Goal: Task Accomplishment & Management: Use online tool/utility

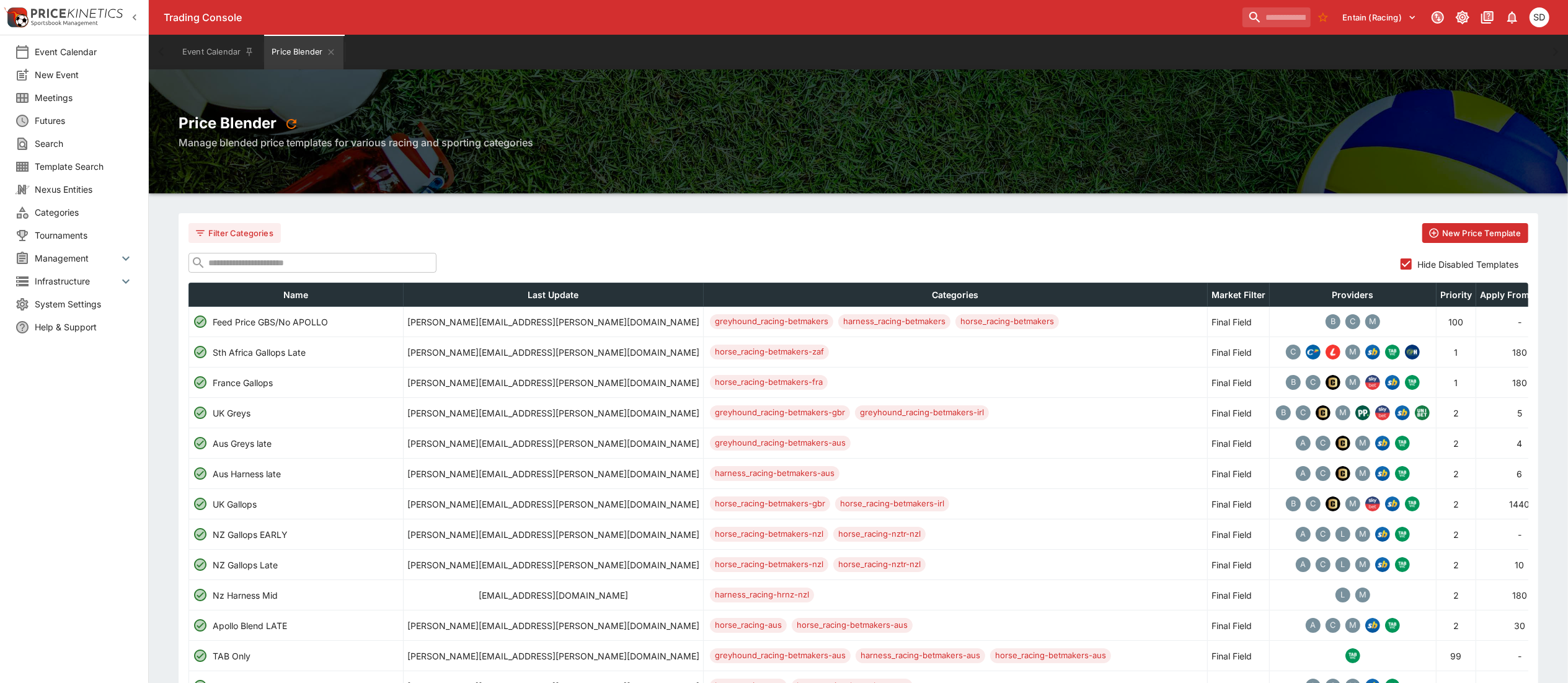
click at [331, 269] on input "text" at bounding box center [321, 262] width 231 height 20
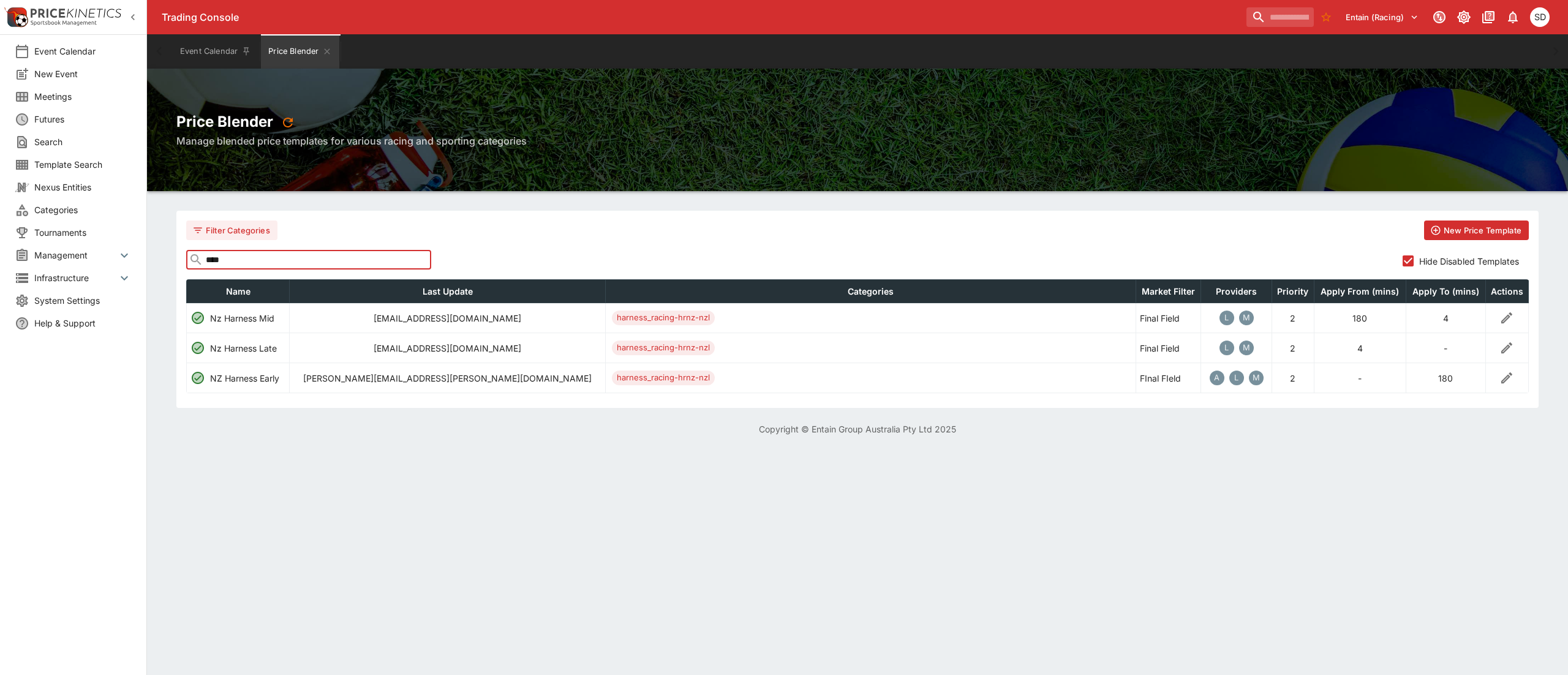
type input "****"
click at [1510, 347] on icon "Edit" at bounding box center [1506, 347] width 15 height 15
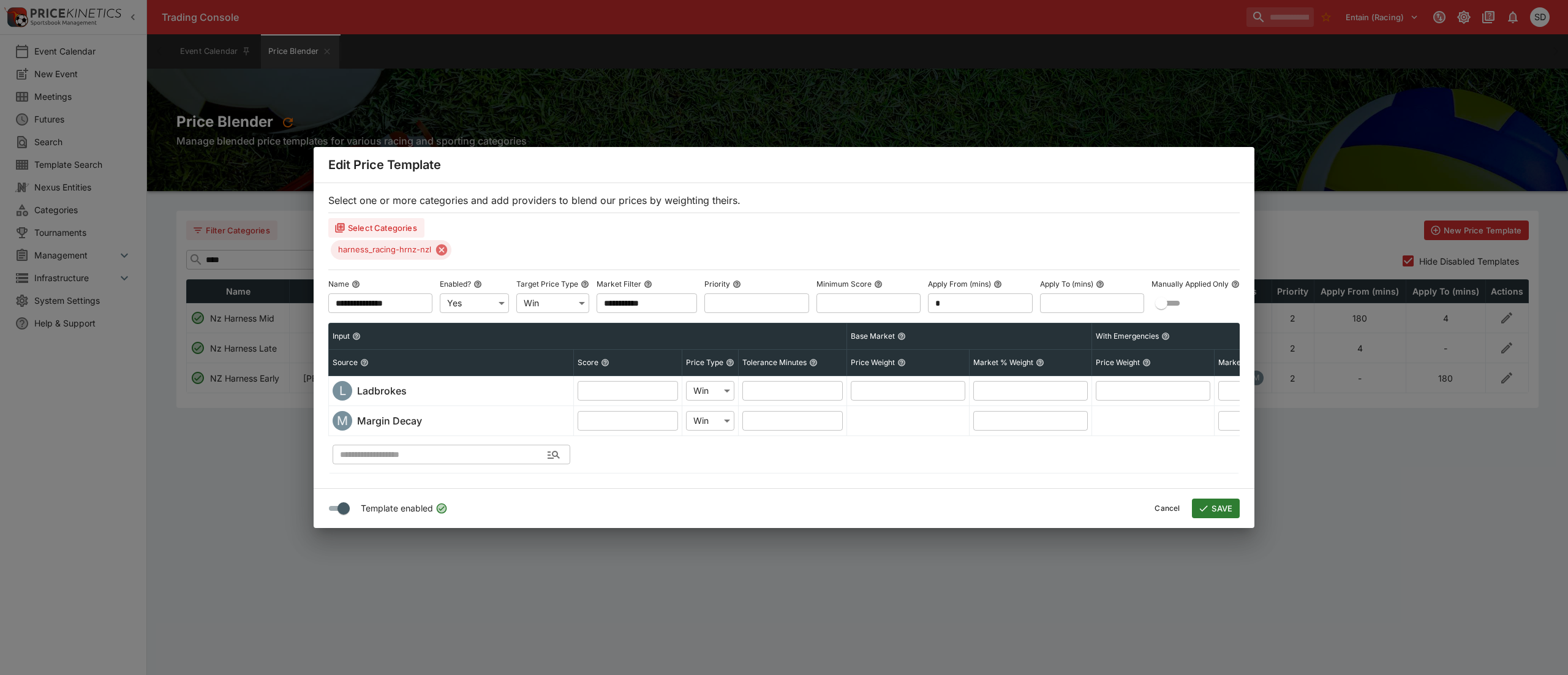
click at [1164, 518] on button "Cancel" at bounding box center [1167, 508] width 40 height 20
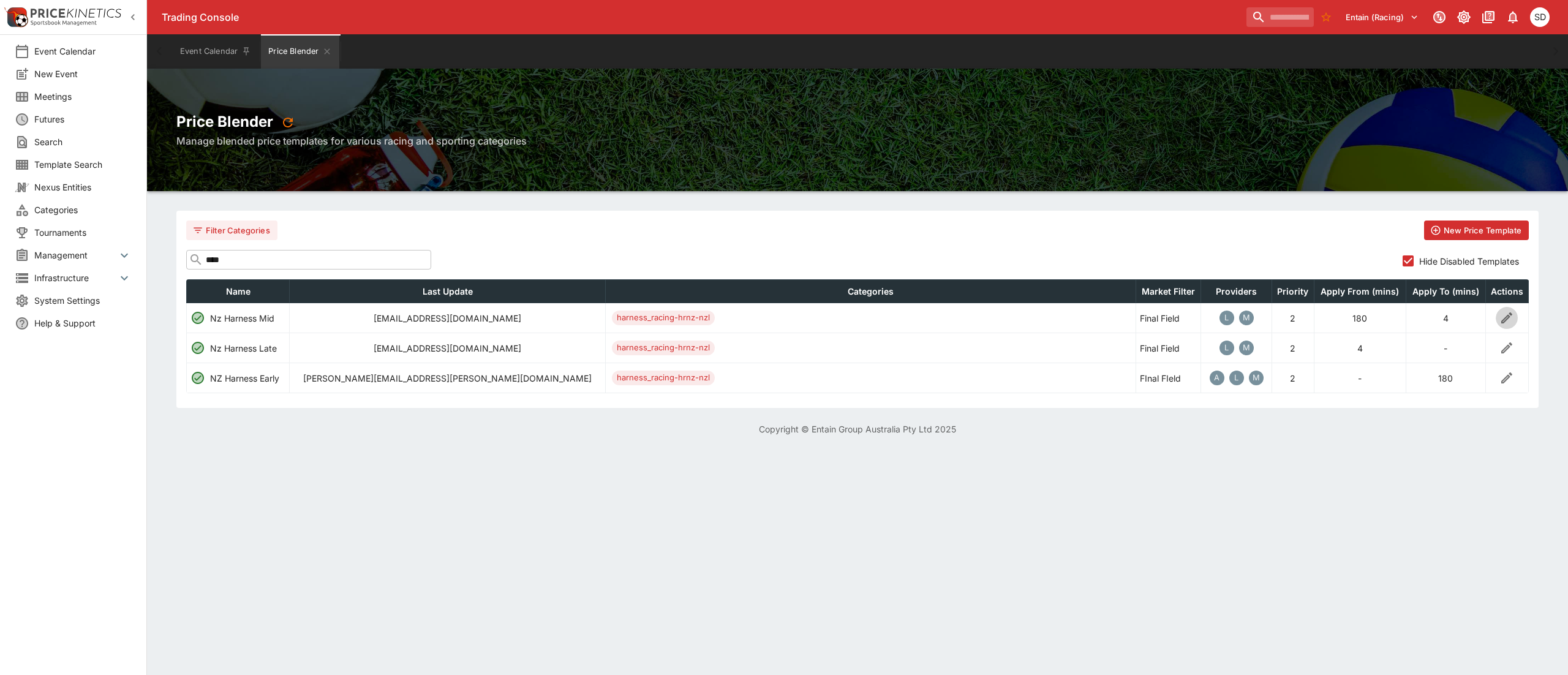
click at [1496, 320] on button "Edit" at bounding box center [1507, 318] width 22 height 22
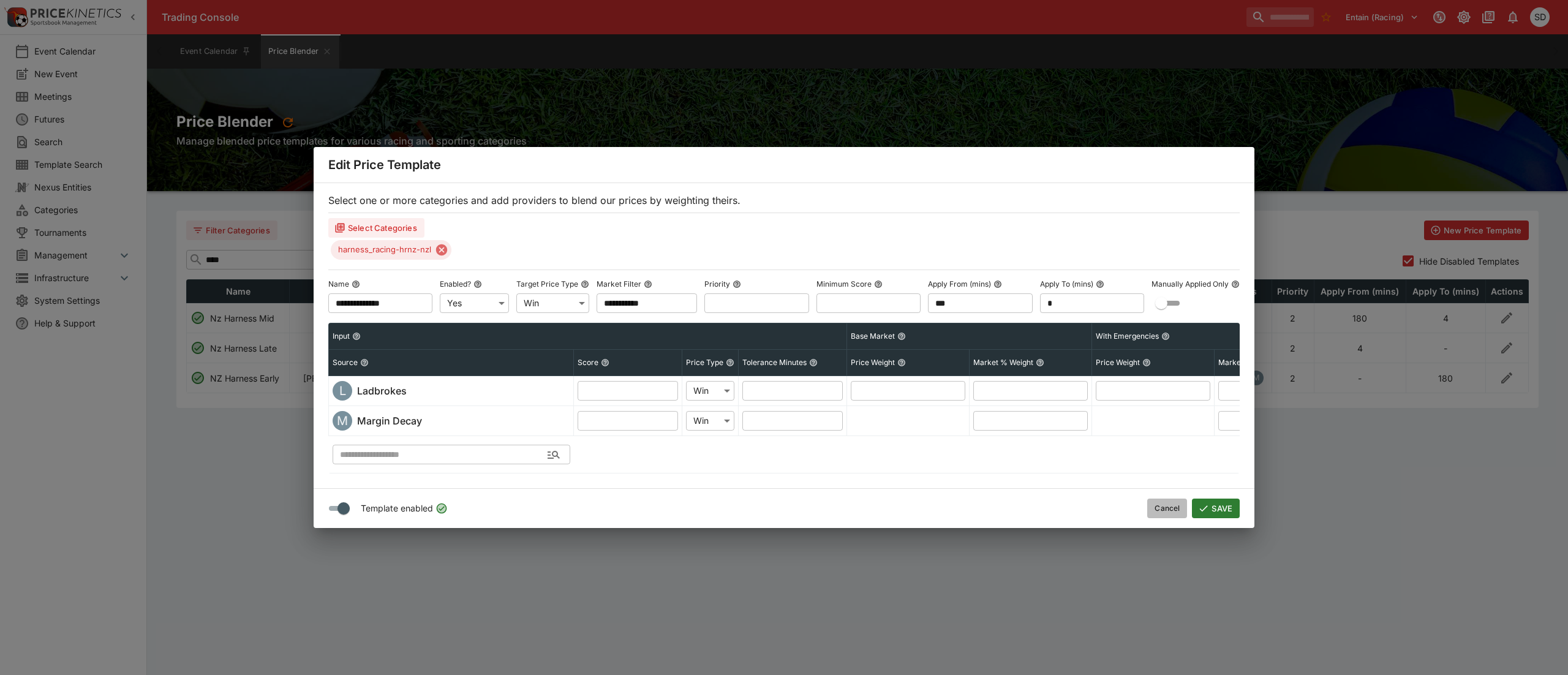
click at [1165, 515] on button "Cancel" at bounding box center [1167, 508] width 40 height 20
